Goal: Task Accomplishment & Management: Use online tool/utility

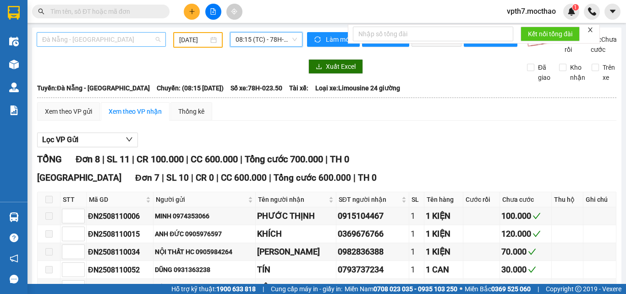
click at [133, 37] on span "Đà Nẵng - [GEOGRAPHIC_DATA]" at bounding box center [101, 40] width 118 height 14
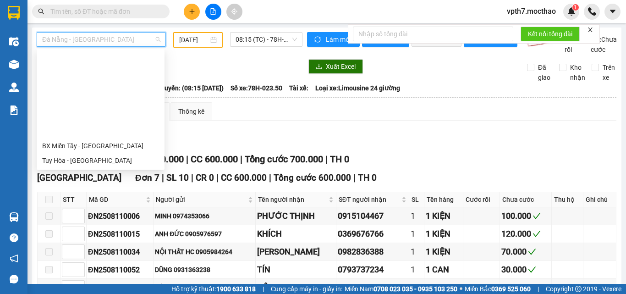
scroll to position [183, 0]
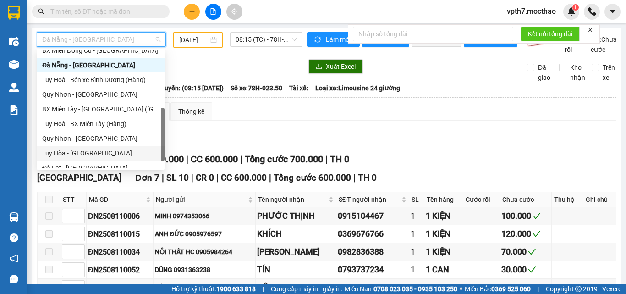
click at [84, 153] on div "Tuy Hòa - [GEOGRAPHIC_DATA]" at bounding box center [100, 153] width 117 height 10
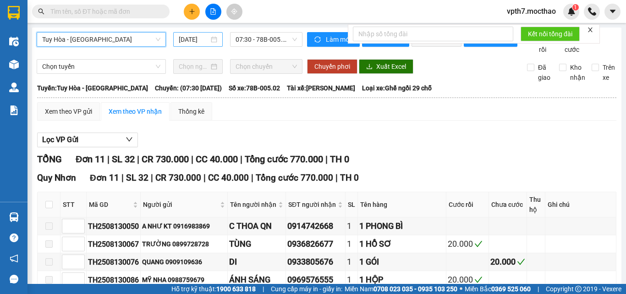
click at [196, 44] on input "[DATE]" at bounding box center [194, 39] width 30 height 10
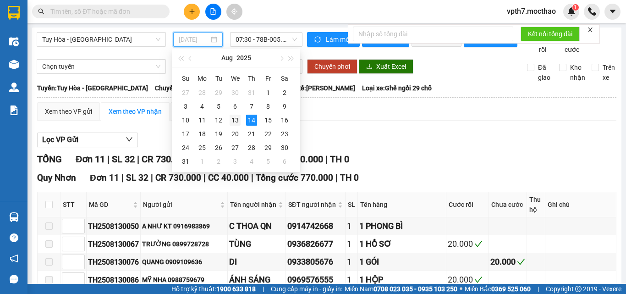
click at [236, 120] on div "13" at bounding box center [234, 120] width 11 height 11
type input "[DATE]"
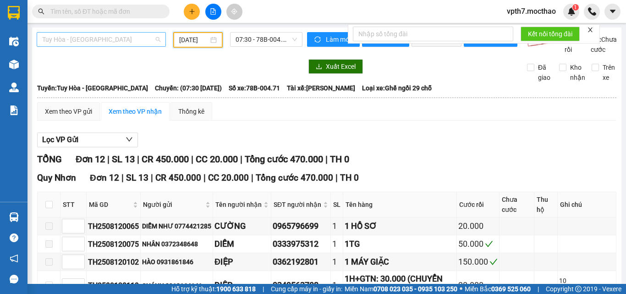
click at [148, 33] on span "Tuy Hòa - [GEOGRAPHIC_DATA]" at bounding box center [101, 40] width 118 height 14
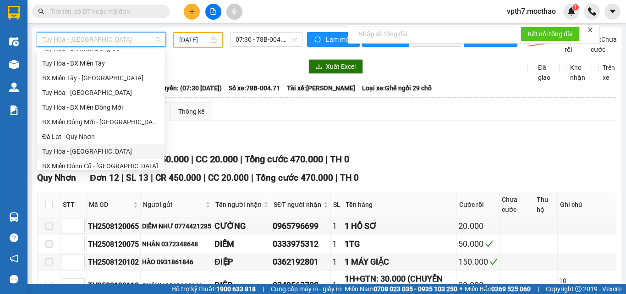
scroll to position [114, 0]
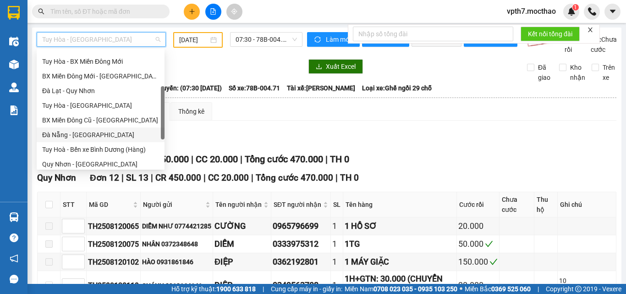
click at [72, 137] on div "Đà Nẵng - [GEOGRAPHIC_DATA]" at bounding box center [100, 135] width 117 height 10
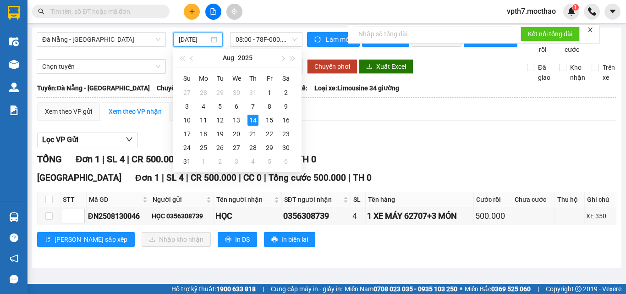
click at [189, 43] on input "[DATE]" at bounding box center [194, 39] width 30 height 10
click at [198, 120] on div "11" at bounding box center [203, 120] width 11 height 11
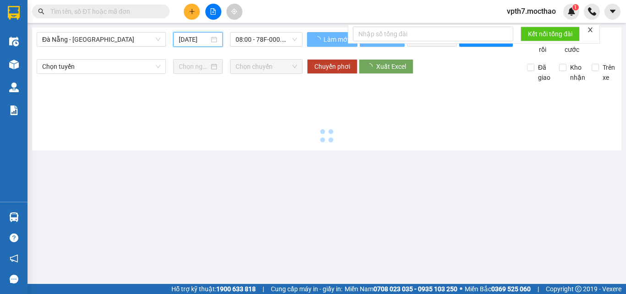
type input "[DATE]"
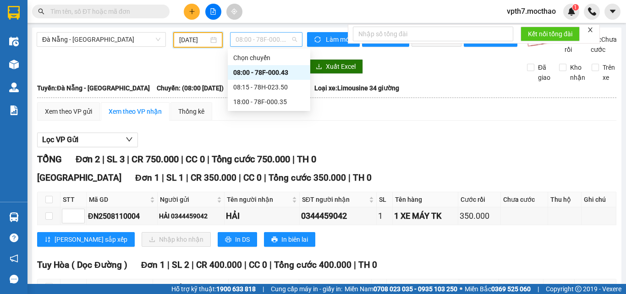
click at [277, 42] on span "08:00 - 78F-000.43" at bounding box center [265, 40] width 61 height 14
click at [253, 105] on div "18:00 - 78F-000.35" at bounding box center [268, 102] width 71 height 10
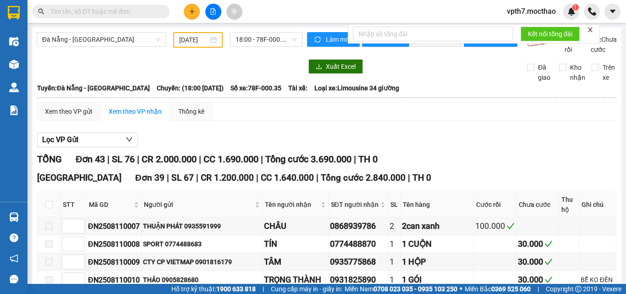
click at [84, 73] on div at bounding box center [170, 66] width 266 height 15
click at [111, 37] on span "Đà Nẵng - [GEOGRAPHIC_DATA]" at bounding box center [101, 40] width 118 height 14
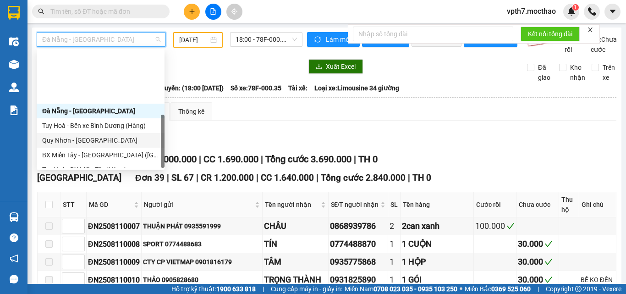
scroll to position [205, 0]
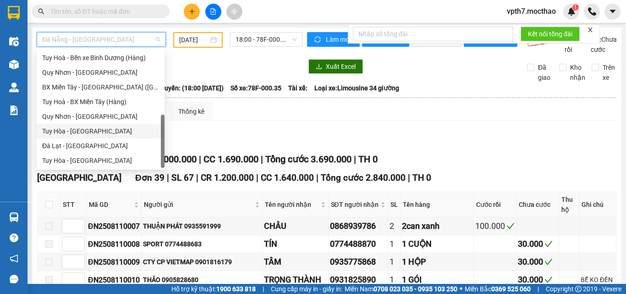
click at [92, 128] on div "Tuy Hòa - [GEOGRAPHIC_DATA]" at bounding box center [100, 131] width 117 height 10
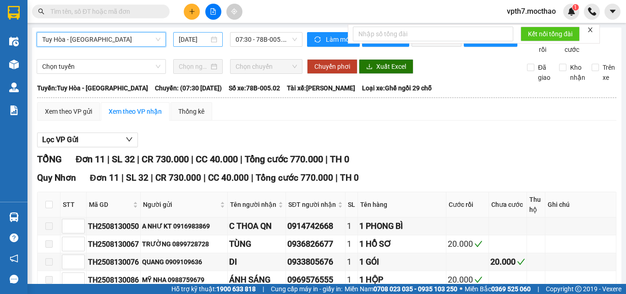
click at [188, 44] on div "[DATE]" at bounding box center [197, 39] width 49 height 15
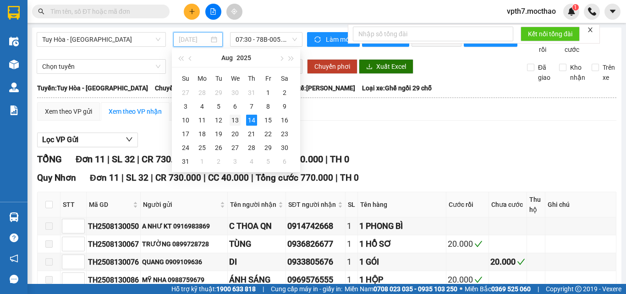
click at [231, 119] on div "13" at bounding box center [234, 120] width 11 height 11
type input "[DATE]"
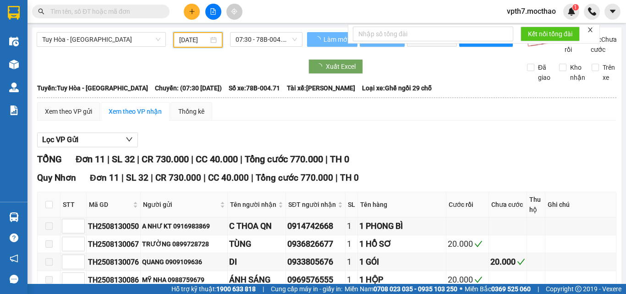
scroll to position [0, 2]
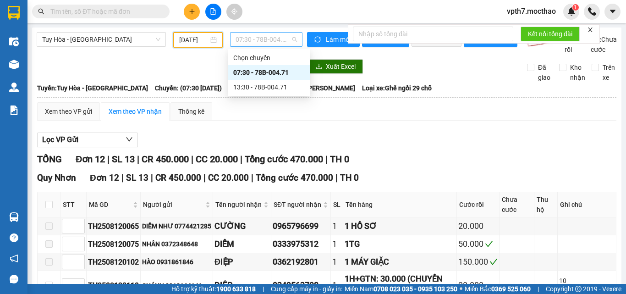
click at [270, 38] on span "07:30 - 78B-004.71" at bounding box center [265, 40] width 61 height 14
click at [272, 88] on div "13:30 - 78B-004.71" at bounding box center [268, 87] width 71 height 10
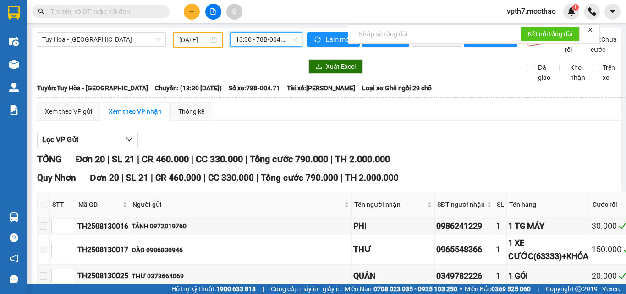
click at [264, 44] on span "13:30 - 78B-004.71" at bounding box center [265, 40] width 61 height 14
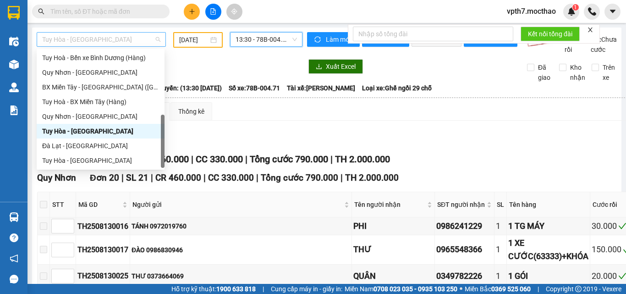
click at [134, 44] on span "Tuy Hòa - [GEOGRAPHIC_DATA]" at bounding box center [101, 40] width 118 height 14
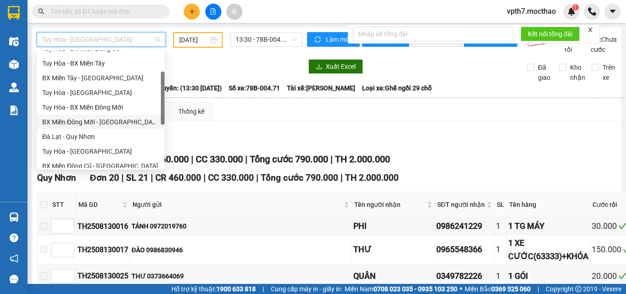
scroll to position [68, 0]
click at [88, 91] on div "Tuy Hòa - [GEOGRAPHIC_DATA]" at bounding box center [100, 92] width 117 height 10
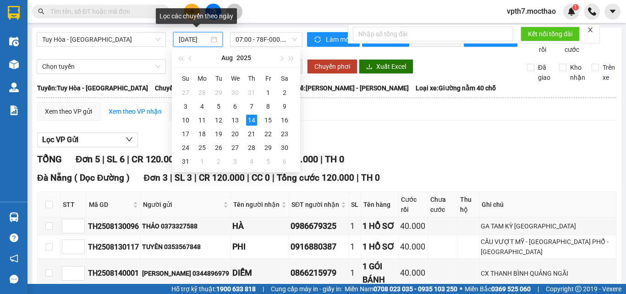
click at [201, 39] on input "[DATE]" at bounding box center [194, 39] width 30 height 10
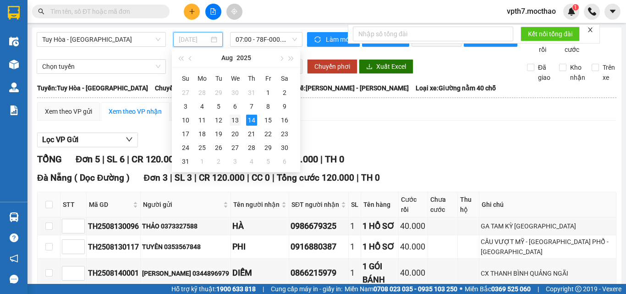
click at [235, 118] on div "13" at bounding box center [234, 120] width 11 height 11
type input "[DATE]"
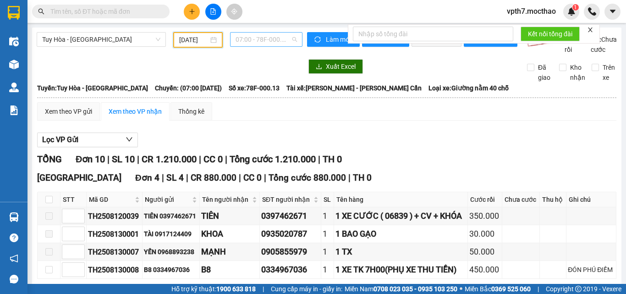
drag, startPoint x: 259, startPoint y: 37, endPoint x: 269, endPoint y: 61, distance: 26.5
click at [260, 37] on span "07:00 - 78F-000.13" at bounding box center [265, 40] width 61 height 14
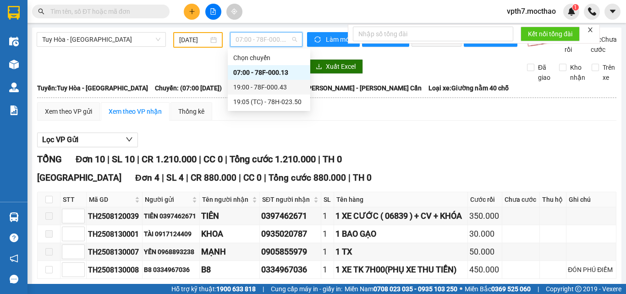
click at [275, 86] on div "19:00 - 78F-000.43" at bounding box center [268, 87] width 71 height 10
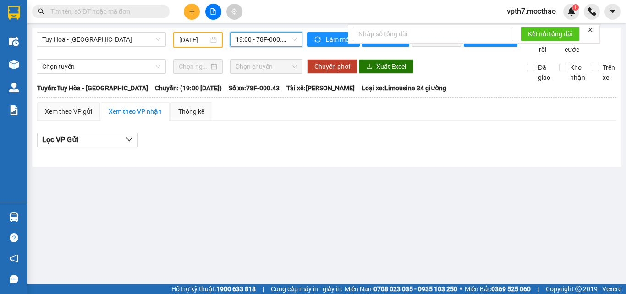
click at [271, 40] on span "19:00 - 78F-000.43" at bounding box center [265, 40] width 61 height 14
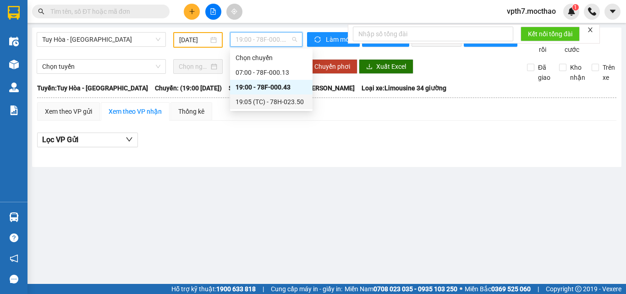
click at [280, 97] on div "19:05 (TC) - 78H-023.50" at bounding box center [270, 102] width 71 height 10
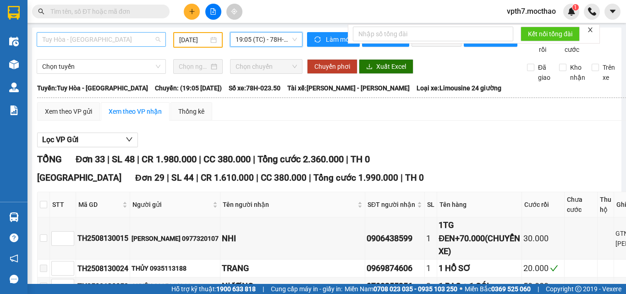
click at [135, 41] on span "Tuy Hòa - [GEOGRAPHIC_DATA]" at bounding box center [101, 40] width 118 height 14
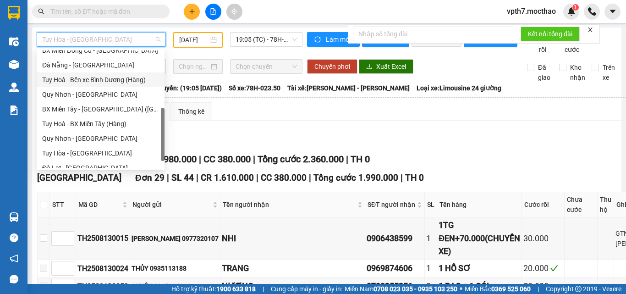
scroll to position [205, 0]
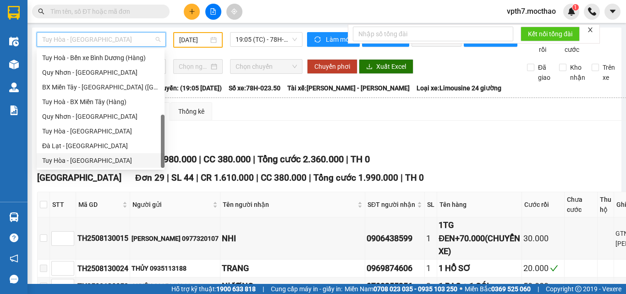
click at [71, 163] on div "Tuy Hòa - [GEOGRAPHIC_DATA]" at bounding box center [100, 160] width 117 height 10
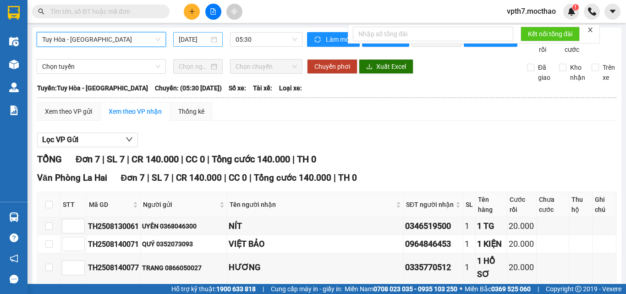
click at [187, 38] on input "[DATE]" at bounding box center [194, 39] width 30 height 10
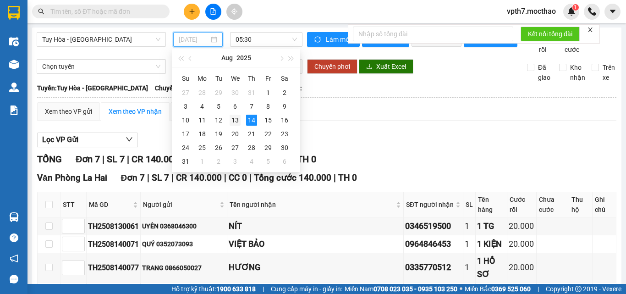
click at [232, 120] on div "13" at bounding box center [234, 120] width 11 height 11
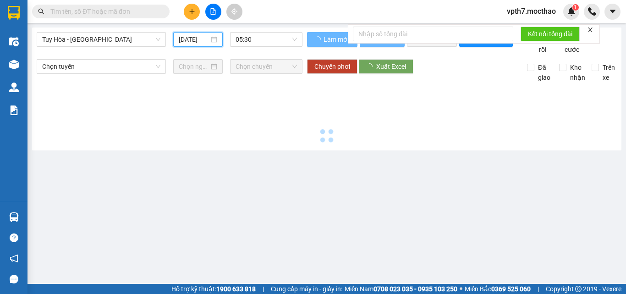
type input "[DATE]"
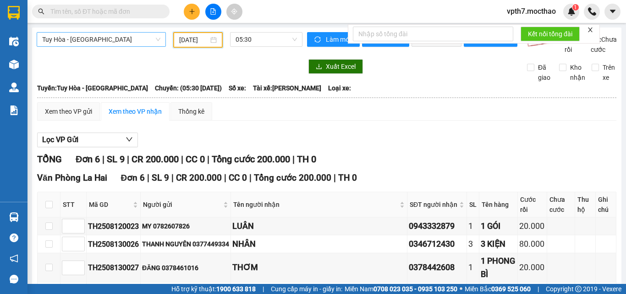
click at [127, 36] on span "Tuy Hòa - [GEOGRAPHIC_DATA]" at bounding box center [101, 40] width 118 height 14
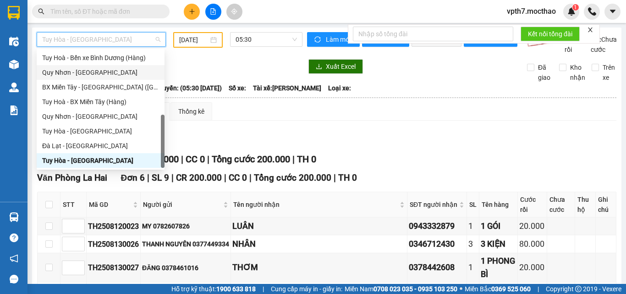
click at [77, 68] on div "Quy Nhơn - [GEOGRAPHIC_DATA]" at bounding box center [100, 72] width 117 height 10
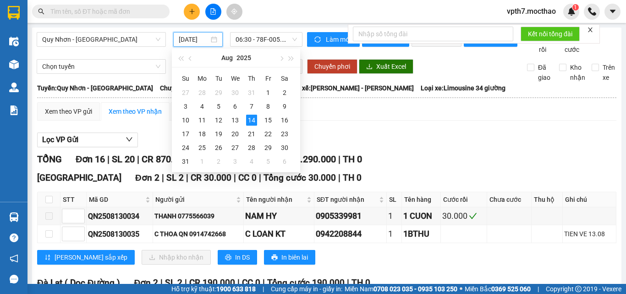
click at [205, 38] on input "[DATE]" at bounding box center [194, 39] width 30 height 10
click at [236, 117] on div "13" at bounding box center [234, 120] width 11 height 11
type input "[DATE]"
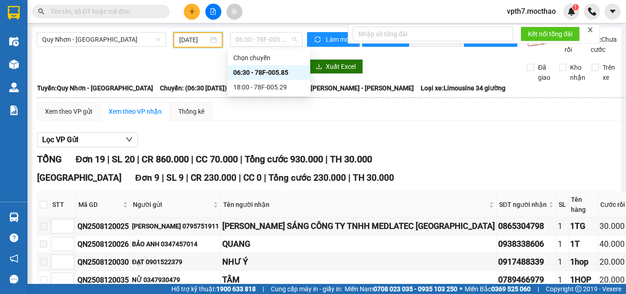
drag, startPoint x: 262, startPoint y: 40, endPoint x: 265, endPoint y: 47, distance: 7.4
click at [264, 40] on span "06:30 - 78F-005.85" at bounding box center [265, 40] width 61 height 14
click at [273, 85] on div "18:00 - 78F-005.29" at bounding box center [268, 87] width 71 height 10
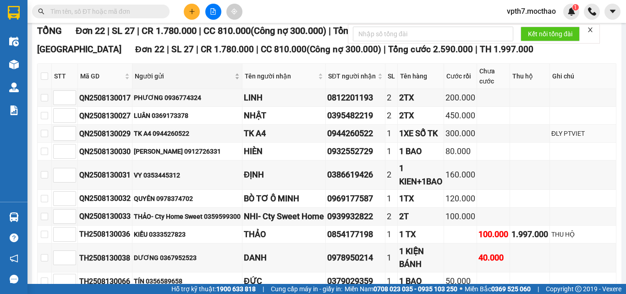
scroll to position [82, 0]
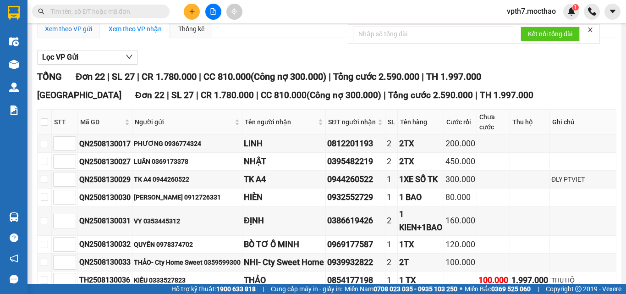
click at [71, 34] on div "Xem theo VP gửi" at bounding box center [68, 29] width 47 height 10
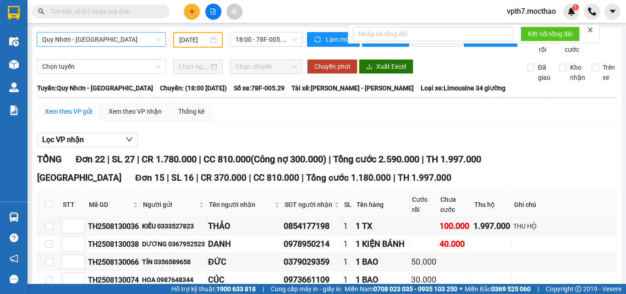
click at [90, 40] on span "Quy Nhơn - [GEOGRAPHIC_DATA]" at bounding box center [101, 40] width 118 height 14
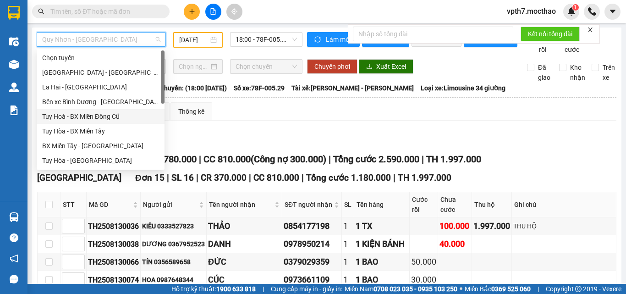
click at [99, 115] on div "Tuy Hoà - BX Miền Đông Cũ" at bounding box center [100, 116] width 117 height 10
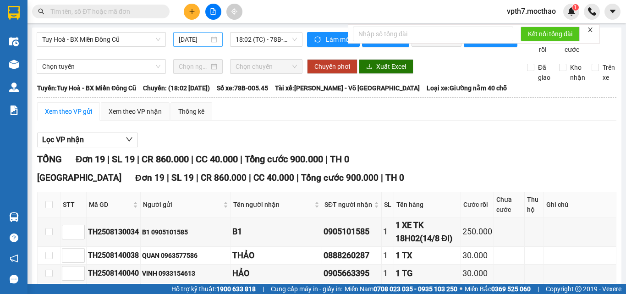
click at [185, 43] on div "[DATE]" at bounding box center [197, 39] width 49 height 15
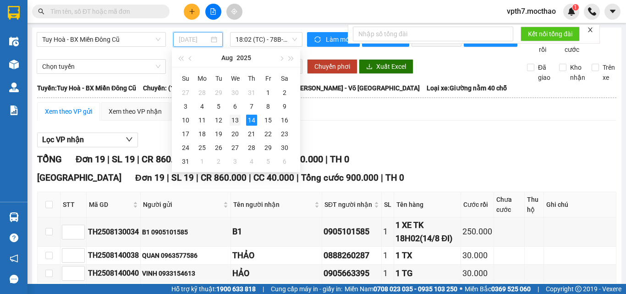
click at [238, 119] on div "13" at bounding box center [234, 120] width 11 height 11
type input "[DATE]"
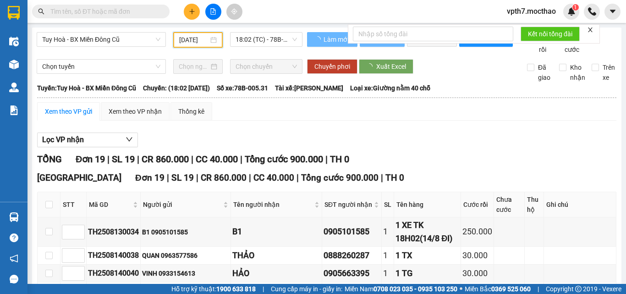
scroll to position [0, 2]
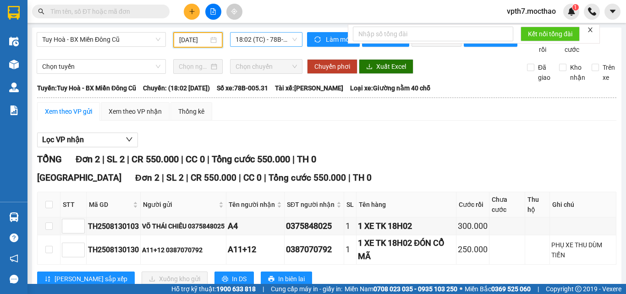
click at [276, 39] on span "18:02 (TC) - 78B-005.31" at bounding box center [265, 40] width 61 height 14
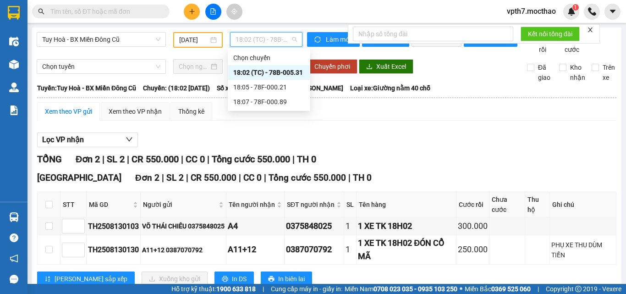
click at [289, 70] on div "18:02 (TC) - 78B-005.31" at bounding box center [268, 72] width 71 height 10
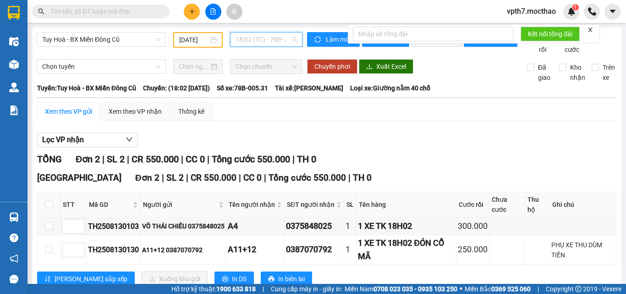
click at [274, 42] on span "18:02 (TC) - 78B-005.31" at bounding box center [265, 40] width 61 height 14
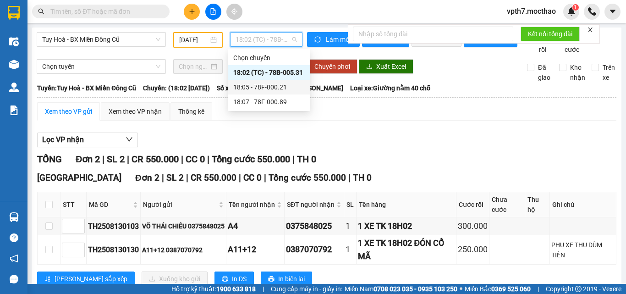
click at [275, 88] on div "18:05 - 78F-000.21" at bounding box center [268, 87] width 71 height 10
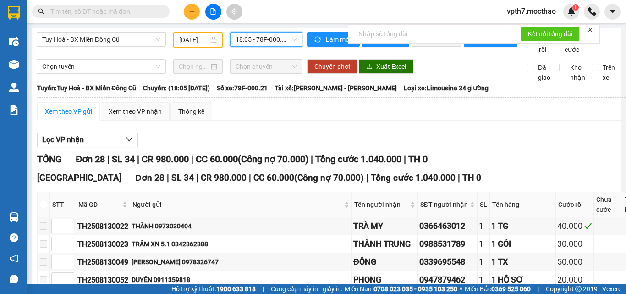
click at [252, 44] on span "18:05 - 78F-000.21" at bounding box center [265, 40] width 61 height 14
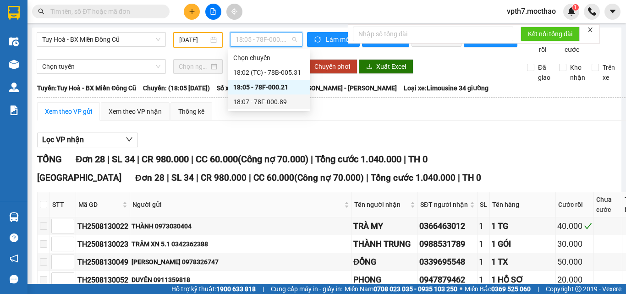
click at [272, 99] on div "18:07 - 78F-000.89" at bounding box center [268, 102] width 71 height 10
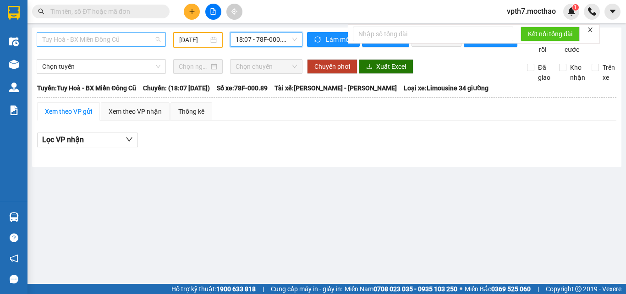
click at [98, 38] on span "Tuy Hoà - BX Miền Đông Cũ" at bounding box center [101, 40] width 118 height 14
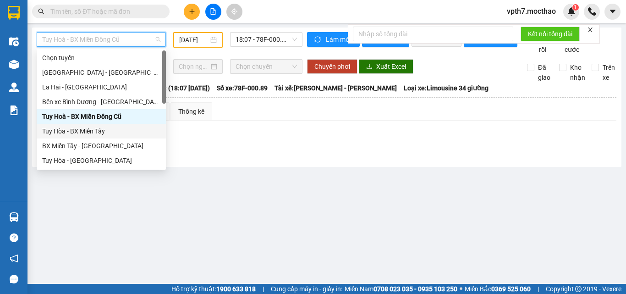
click at [102, 133] on div "Tuy Hòa - BX Miền Tây" at bounding box center [101, 131] width 118 height 10
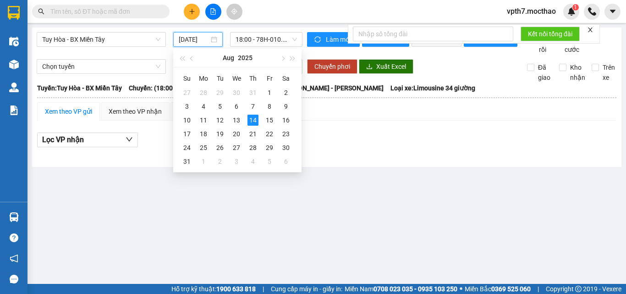
click at [201, 41] on input "[DATE]" at bounding box center [194, 39] width 30 height 10
click at [240, 120] on div "13" at bounding box center [236, 120] width 11 height 11
type input "[DATE]"
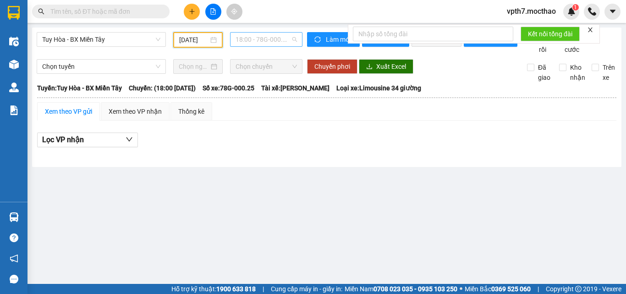
click at [259, 34] on span "18:00 - 78G-000.25" at bounding box center [265, 40] width 61 height 14
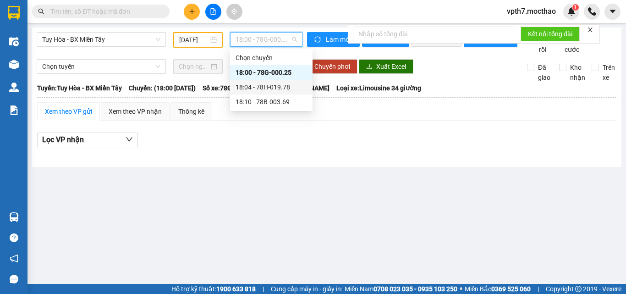
click at [267, 88] on div "18:04 - 78H-019.78" at bounding box center [270, 87] width 71 height 10
click at [276, 42] on span "18:04 - 78H-019.78" at bounding box center [265, 40] width 61 height 14
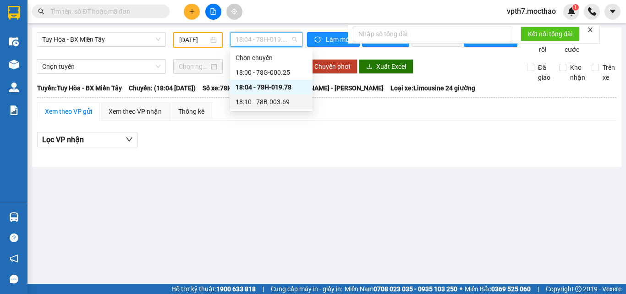
click at [277, 102] on div "18:10 - 78B-003.69" at bounding box center [270, 102] width 71 height 10
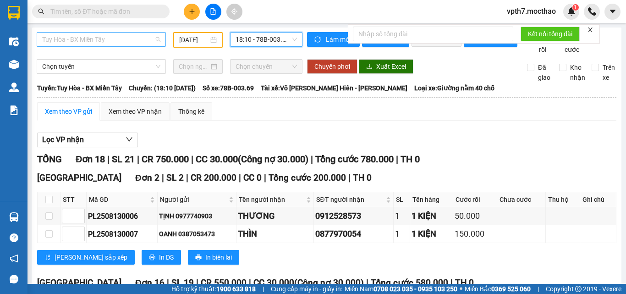
click at [69, 41] on span "Tuy Hòa - BX Miền Tây" at bounding box center [101, 40] width 118 height 14
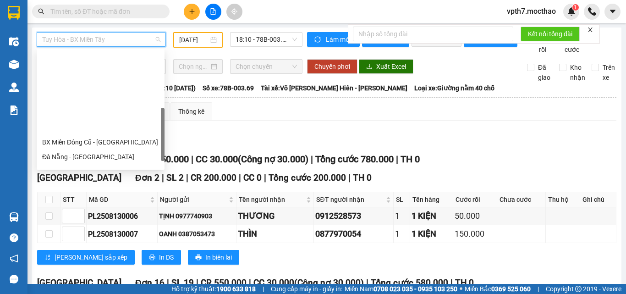
scroll to position [205, 0]
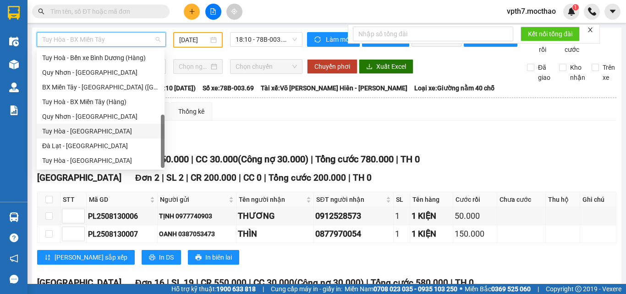
click at [80, 133] on div "Tuy Hòa - [GEOGRAPHIC_DATA]" at bounding box center [100, 131] width 117 height 10
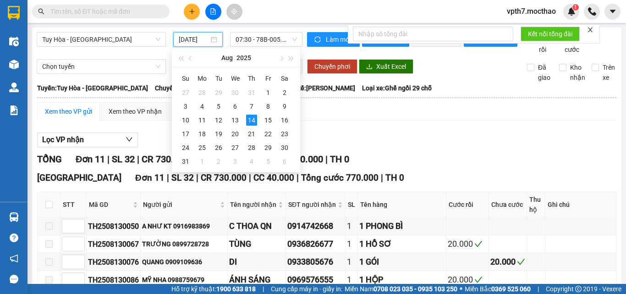
click at [205, 36] on input "[DATE]" at bounding box center [194, 39] width 30 height 10
click at [235, 115] on div "13" at bounding box center [234, 120] width 11 height 11
type input "[DATE]"
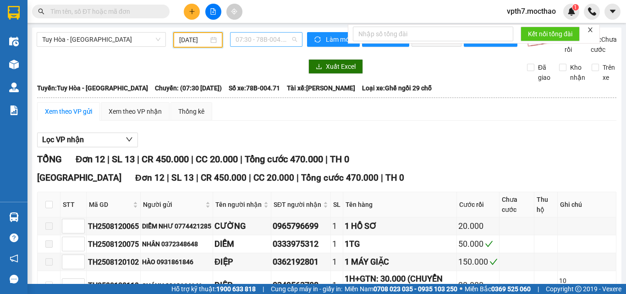
click at [268, 40] on span "07:30 - 78B-004.71" at bounding box center [265, 40] width 61 height 14
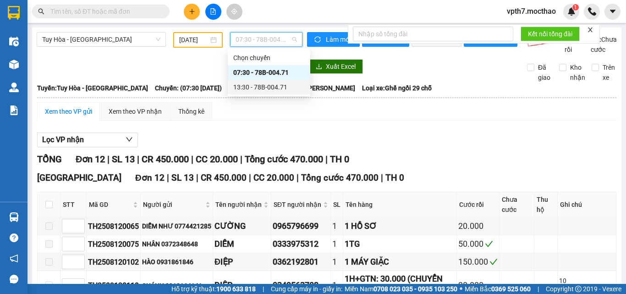
click at [277, 93] on div "13:30 - 78B-004.71" at bounding box center [269, 87] width 82 height 15
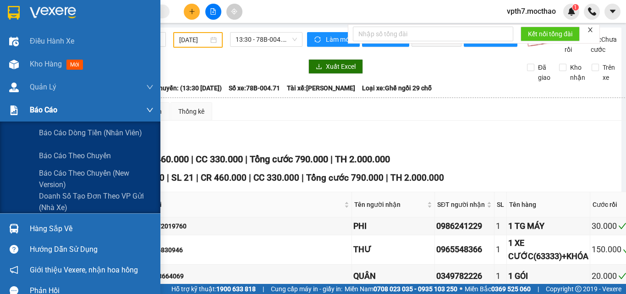
click at [55, 104] on span "Báo cáo" at bounding box center [43, 109] width 27 height 11
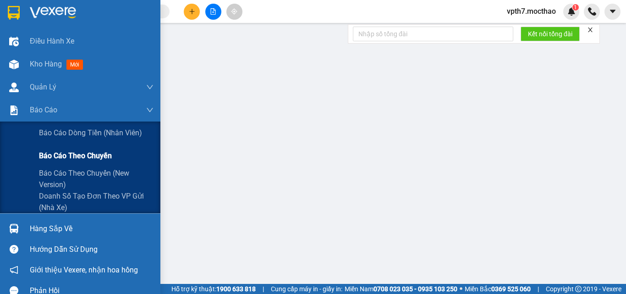
click at [91, 156] on span "Báo cáo theo chuyến" at bounding box center [75, 155] width 73 height 11
